Goal: Transaction & Acquisition: Purchase product/service

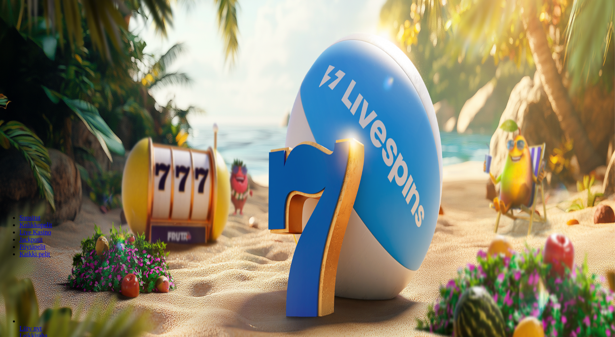
click at [25, 32] on span "Talletus" at bounding box center [15, 29] width 18 height 6
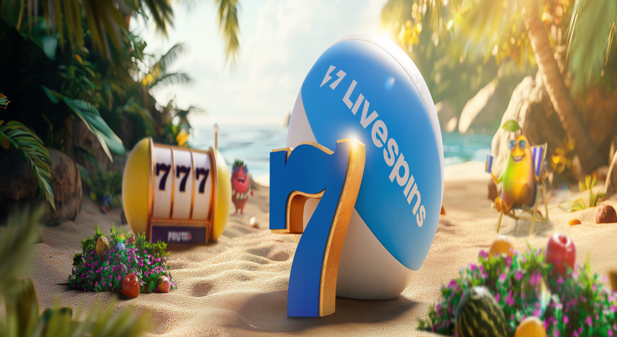
click at [61, 185] on input "***" at bounding box center [31, 189] width 57 height 8
type input "*"
type input "**"
click at [55, 202] on span "TALLETA JA PELAA" at bounding box center [30, 205] width 48 height 6
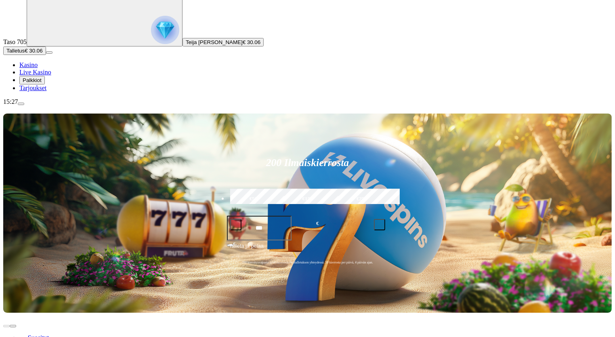
scroll to position [53, 0]
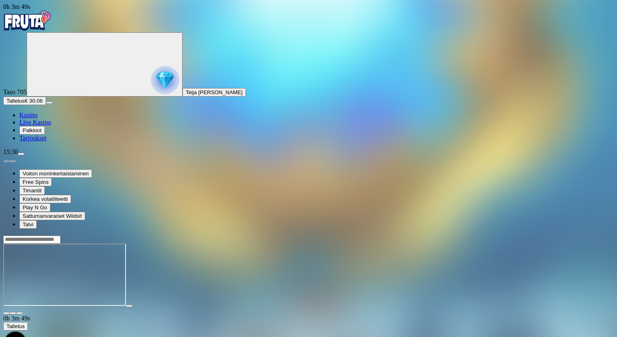
click at [23, 312] on button "button" at bounding box center [19, 313] width 6 height 2
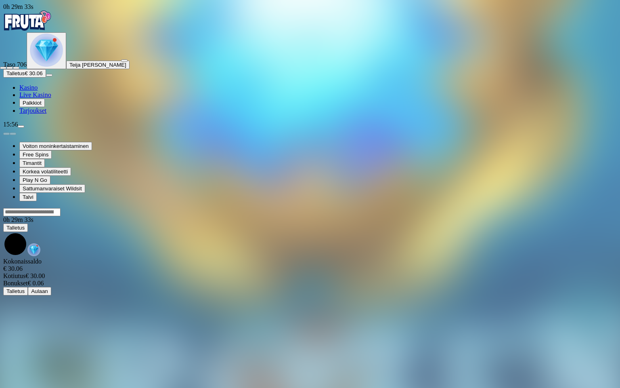
click at [3, 68] on span "close icon" at bounding box center [3, 68] width 0 height 0
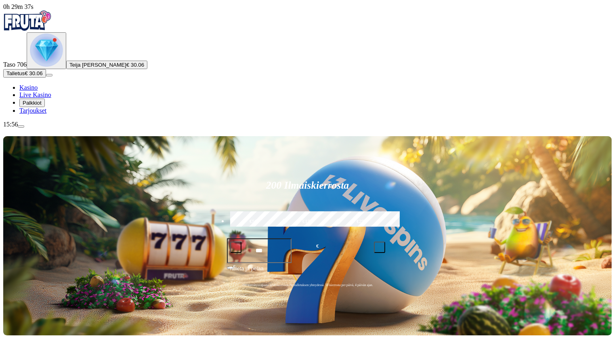
click at [43, 67] on img "Primary" at bounding box center [46, 50] width 33 height 33
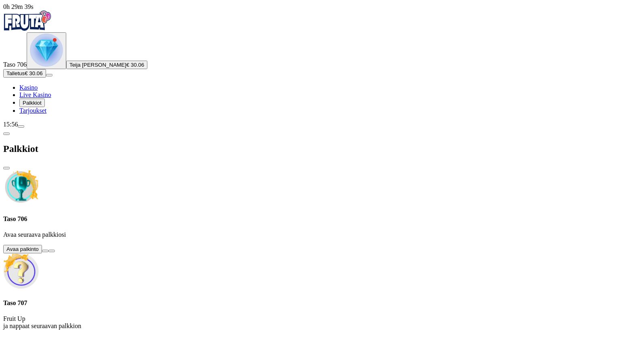
click at [48, 250] on button at bounding box center [45, 251] width 6 height 2
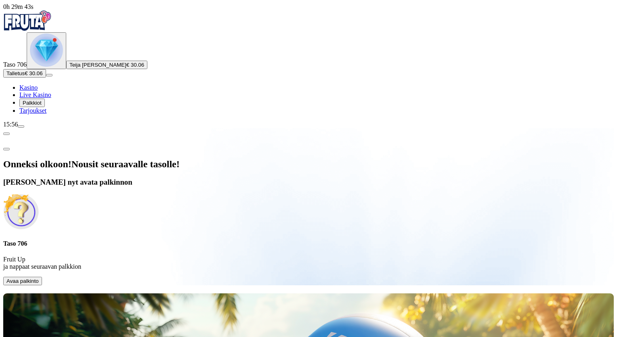
click at [39, 278] on span "Avaa palkinto" at bounding box center [22, 281] width 32 height 6
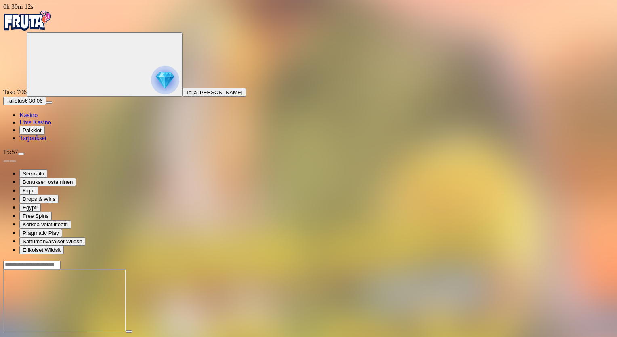
click at [6, 336] on span "close icon" at bounding box center [6, 338] width 0 height 0
